Goal: Task Accomplishment & Management: Complete application form

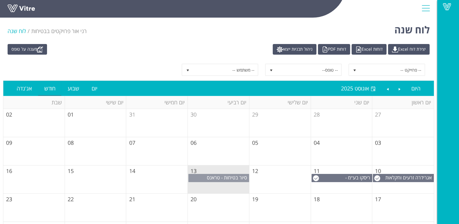
click at [215, 176] on span "סיור בטיחות - טראנס אלקטריק שוהם" at bounding box center [228, 180] width 42 height 13
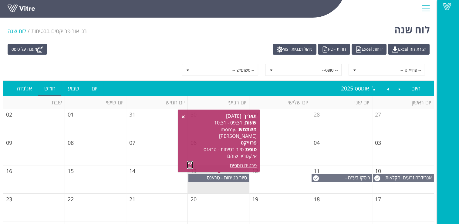
click at [188, 163] on link at bounding box center [190, 165] width 6 height 8
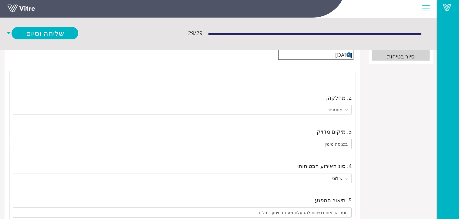
scroll to position [91, -61]
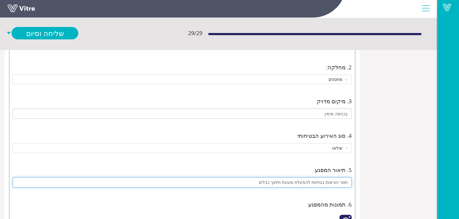
click at [351, 182] on input "חסר הוראות בטיחות להפעלת מעונת חיתוך כבלים" at bounding box center [182, 182] width 339 height 10
drag, startPoint x: 351, startPoint y: 182, endPoint x: 355, endPoint y: 181, distance: 4.1
click at [351, 181] on input "חסר הוראות בטיחות להפעלת מעונת חיתוך כבלים" at bounding box center [182, 182] width 339 height 10
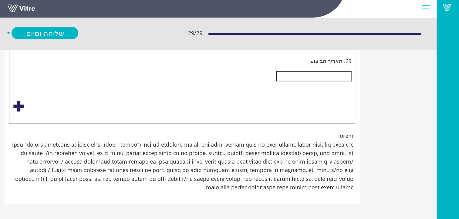
scroll to position [4152, -61]
type input "חסר הוראות בטיחות להפעלת מכונת חיתוך כבלים"
type input "שימוש בתוף חשמל ללא פתיחת כול התוף - סכנת התחממות הכבל המגולגל"
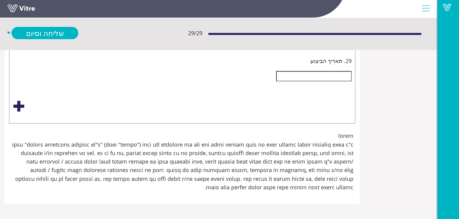
click at [343, 44] on input "search" at bounding box center [179, 39] width 327 height 9
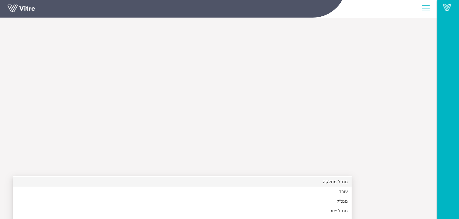
scroll to position [5076, -61]
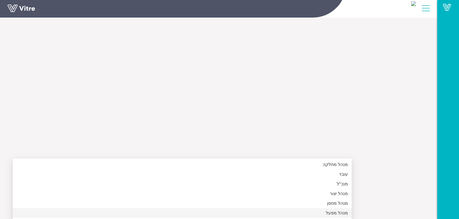
click at [348, 210] on div "מנהל מפעל" at bounding box center [181, 213] width 331 height 7
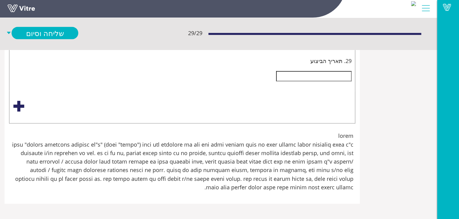
click at [351, 82] on input "text" at bounding box center [313, 76] width 75 height 10
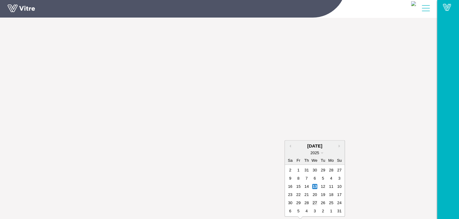
click at [317, 200] on div "27" at bounding box center [314, 202] width 5 height 5
type input "[DATE]"
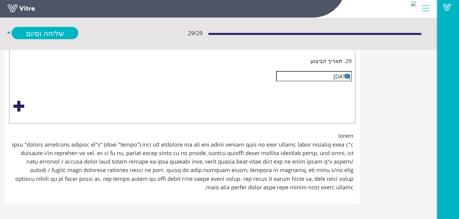
scroll to position [4198, -61]
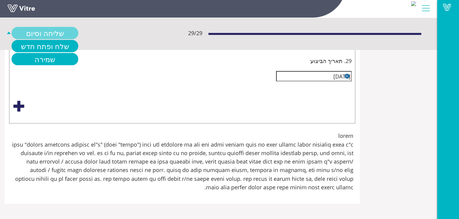
click at [78, 32] on link "שליחה וסיום" at bounding box center [45, 33] width 67 height 12
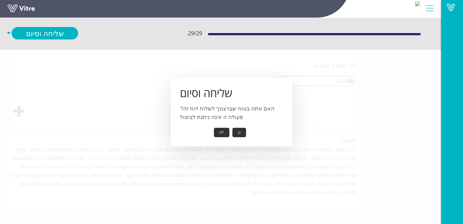
click at [238, 133] on button "כן" at bounding box center [239, 132] width 14 height 9
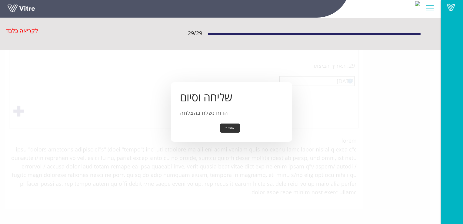
click at [230, 128] on button "אישור" at bounding box center [230, 127] width 20 height 9
